Goal: Information Seeking & Learning: Compare options

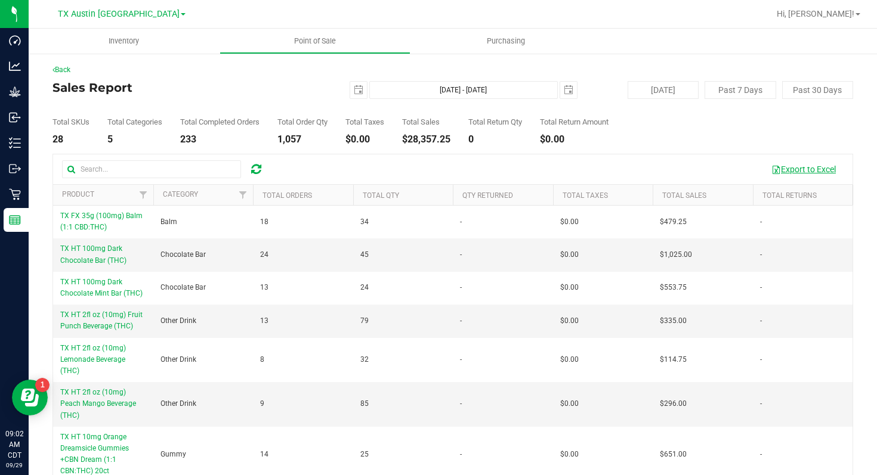
click at [781, 168] on button "Export to Excel" at bounding box center [803, 169] width 80 height 20
drag, startPoint x: 415, startPoint y: 140, endPoint x: 458, endPoint y: 140, distance: 42.9
click at [458, 140] on div "Total SKUs 28 Total Categories 5 Total Completed Orders 233 Total Order Qty 1,0…" at bounding box center [452, 121] width 800 height 45
copy div "28,357.25"
click at [148, 13] on link "TX Austin [GEOGRAPHIC_DATA]" at bounding box center [122, 13] width 128 height 11
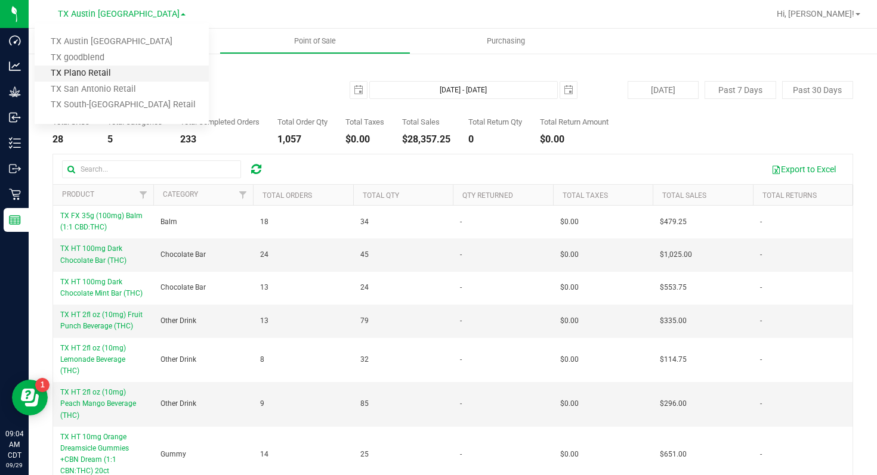
click at [146, 69] on link "TX Plano Retail" at bounding box center [122, 74] width 174 height 16
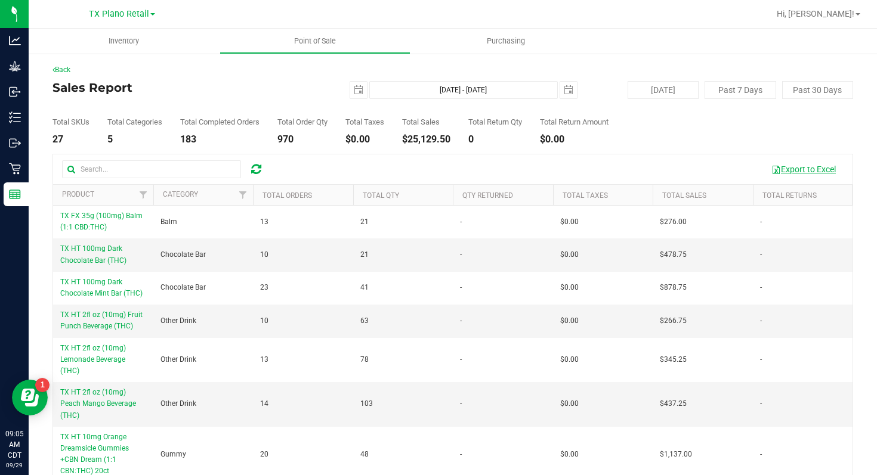
click at [807, 168] on button "Export to Excel" at bounding box center [803, 169] width 80 height 20
drag, startPoint x: 414, startPoint y: 140, endPoint x: 458, endPoint y: 139, distance: 43.5
click at [458, 139] on div "Total SKUs 27 Total Categories 5 Total Completed Orders 183 Total Order Qty 970…" at bounding box center [452, 121] width 800 height 45
copy div "25,129.50"
drag, startPoint x: 281, startPoint y: 140, endPoint x: 298, endPoint y: 140, distance: 16.1
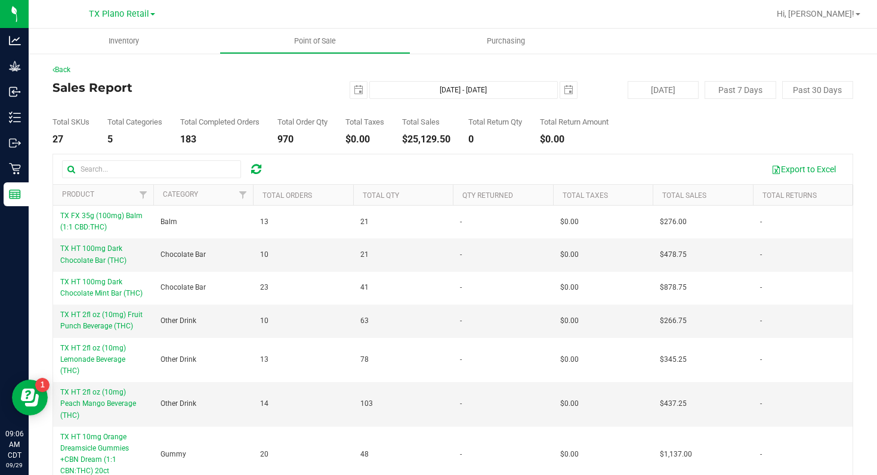
click at [298, 140] on div "Total SKUs 27 Total Categories 5 Total Completed Orders 183 Total Order Qty 970…" at bounding box center [452, 121] width 800 height 45
copy div "970"
click at [150, 12] on link "TX Plano Retail" at bounding box center [122, 13] width 66 height 11
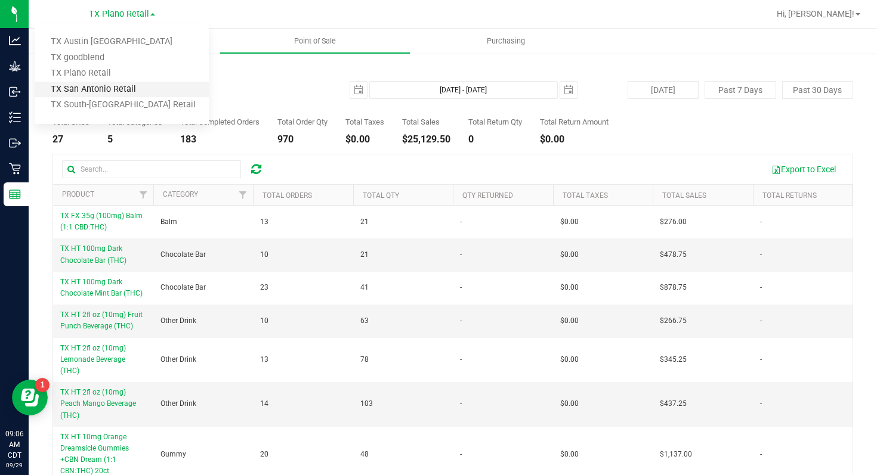
click at [138, 85] on link "TX San Antonio Retail" at bounding box center [122, 90] width 174 height 16
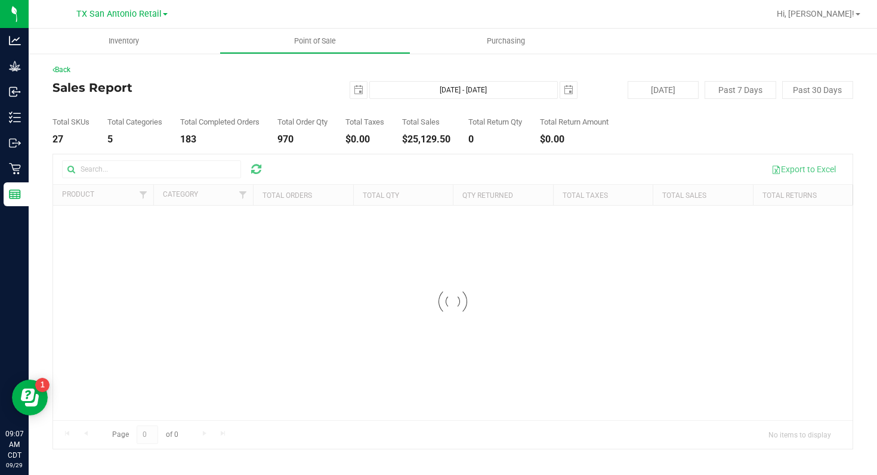
drag, startPoint x: 414, startPoint y: 140, endPoint x: 457, endPoint y: 140, distance: 42.3
click at [450, 140] on div "$25,129.50" at bounding box center [426, 140] width 48 height 10
copy div "25,129.50"
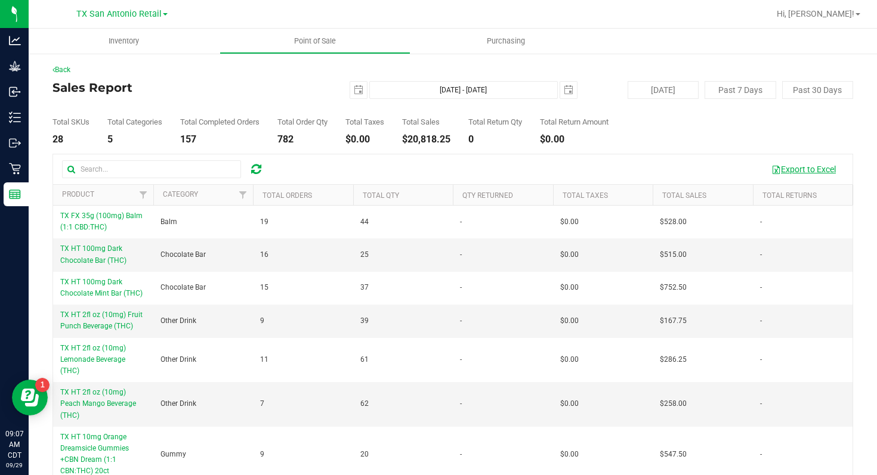
click at [799, 170] on button "Export to Excel" at bounding box center [803, 169] width 80 height 20
click at [165, 14] on span at bounding box center [165, 14] width 5 height 2
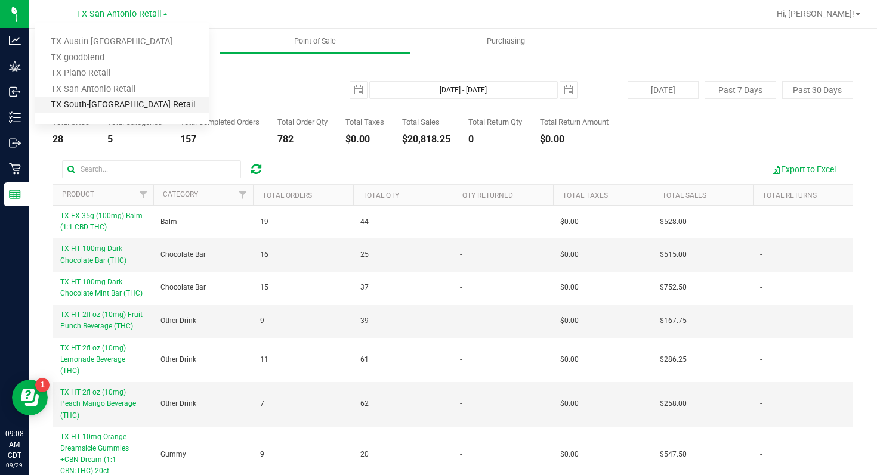
click at [150, 102] on link "TX South-[GEOGRAPHIC_DATA] Retail" at bounding box center [122, 105] width 174 height 16
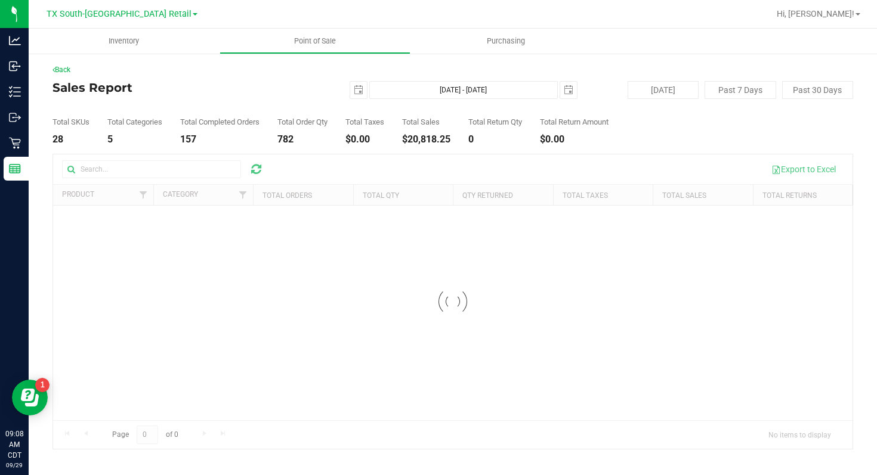
drag, startPoint x: 414, startPoint y: 139, endPoint x: 460, endPoint y: 140, distance: 45.3
click at [460, 140] on div "Total SKUs 28 Total Categories 5 Total Completed Orders 157 Total Order Qty 782…" at bounding box center [452, 121] width 800 height 45
copy div "20,818.25"
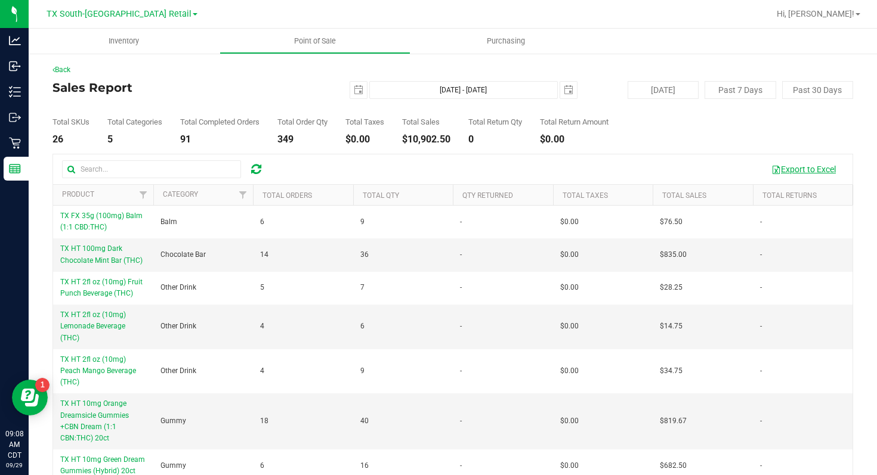
click at [799, 170] on button "Export to Excel" at bounding box center [803, 169] width 80 height 20
click at [165, 17] on link "TX South-[GEOGRAPHIC_DATA] Retail" at bounding box center [122, 13] width 151 height 11
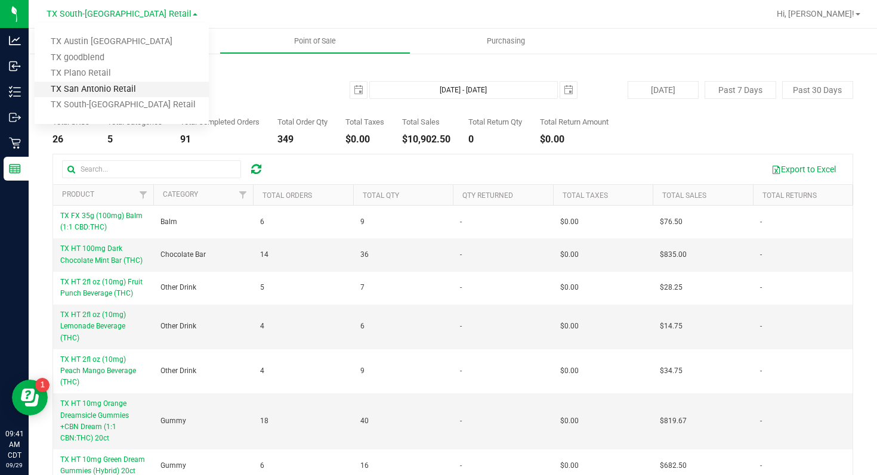
click at [152, 89] on link "TX San Antonio Retail" at bounding box center [122, 90] width 174 height 16
